Goal: Book appointment/travel/reservation

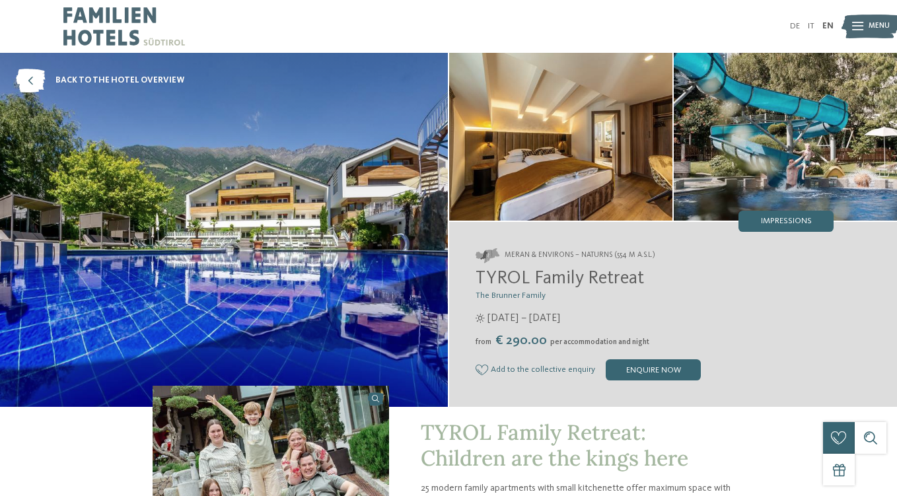
click at [126, 26] on img at bounding box center [124, 26] width 122 height 53
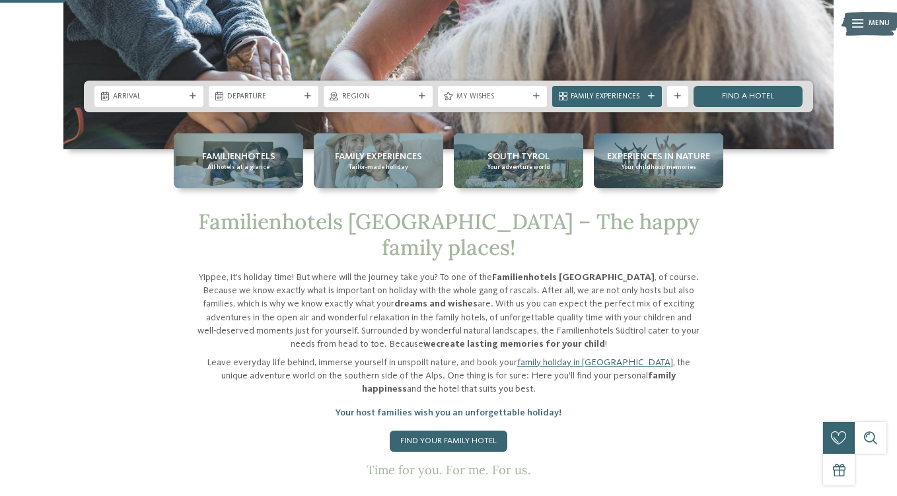
scroll to position [323, 0]
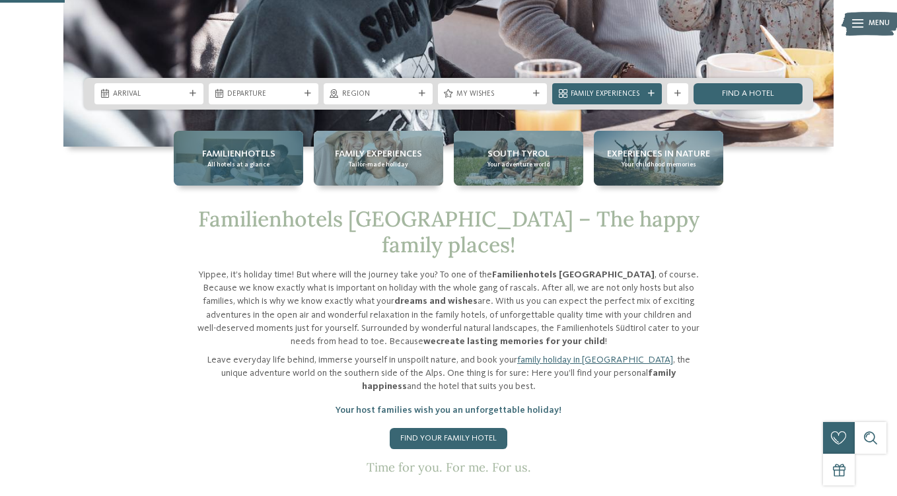
click at [205, 152] on span "Familienhotels" at bounding box center [238, 153] width 73 height 13
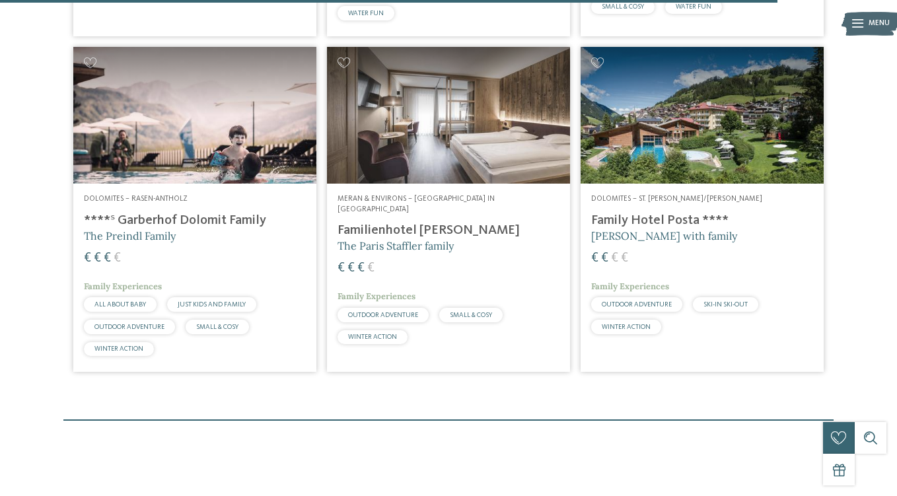
scroll to position [3009, 0]
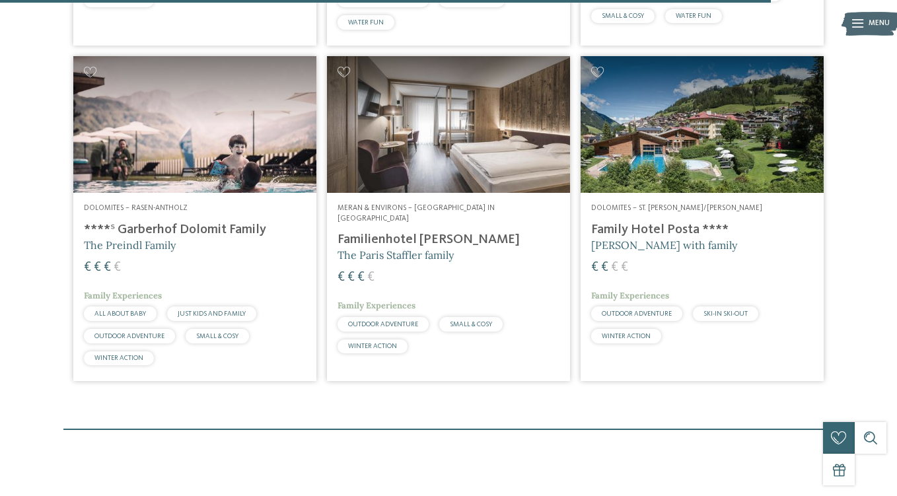
click at [662, 238] on span "[PERSON_NAME] with family" at bounding box center [664, 244] width 146 height 13
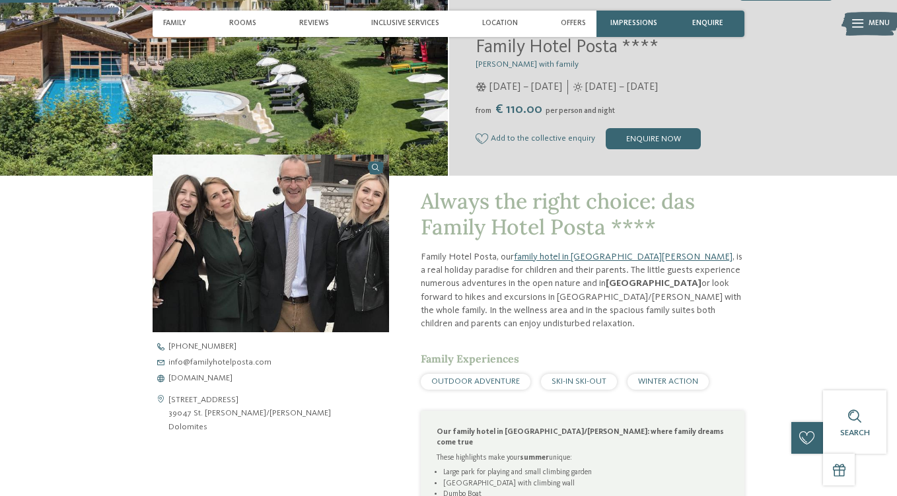
scroll to position [232, 0]
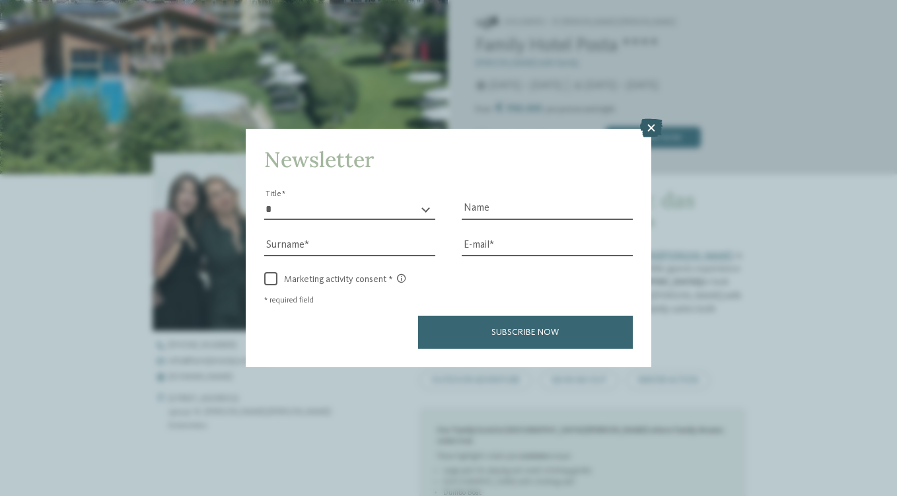
click at [650, 127] on icon at bounding box center [651, 128] width 22 height 18
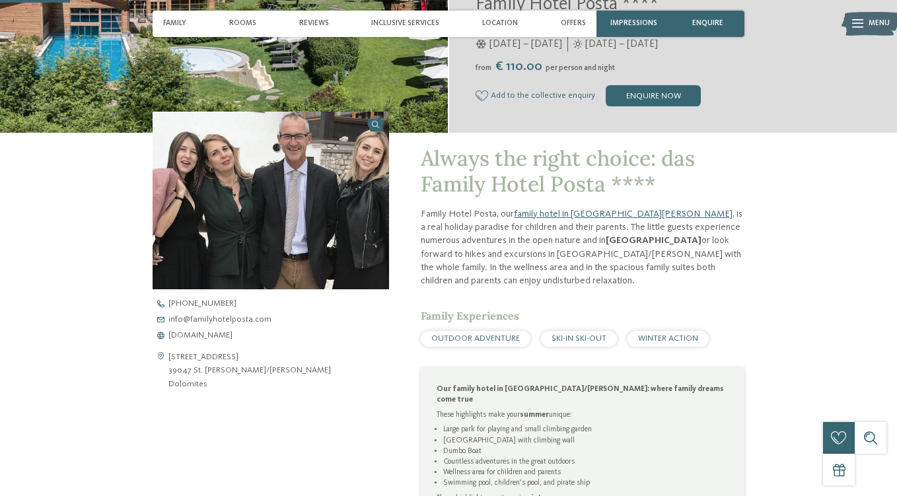
scroll to position [271, 0]
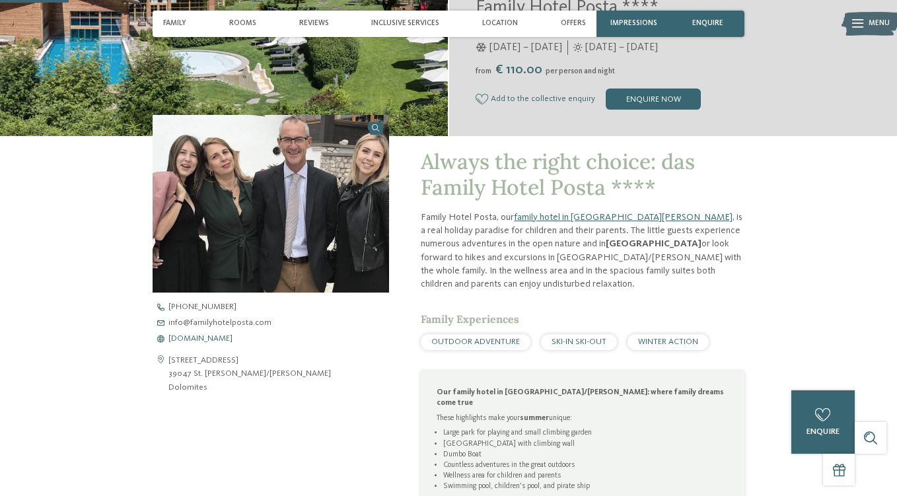
click at [232, 338] on span "www.familyhotelposta.com" at bounding box center [200, 339] width 64 height 9
